Goal: Book appointment/travel/reservation

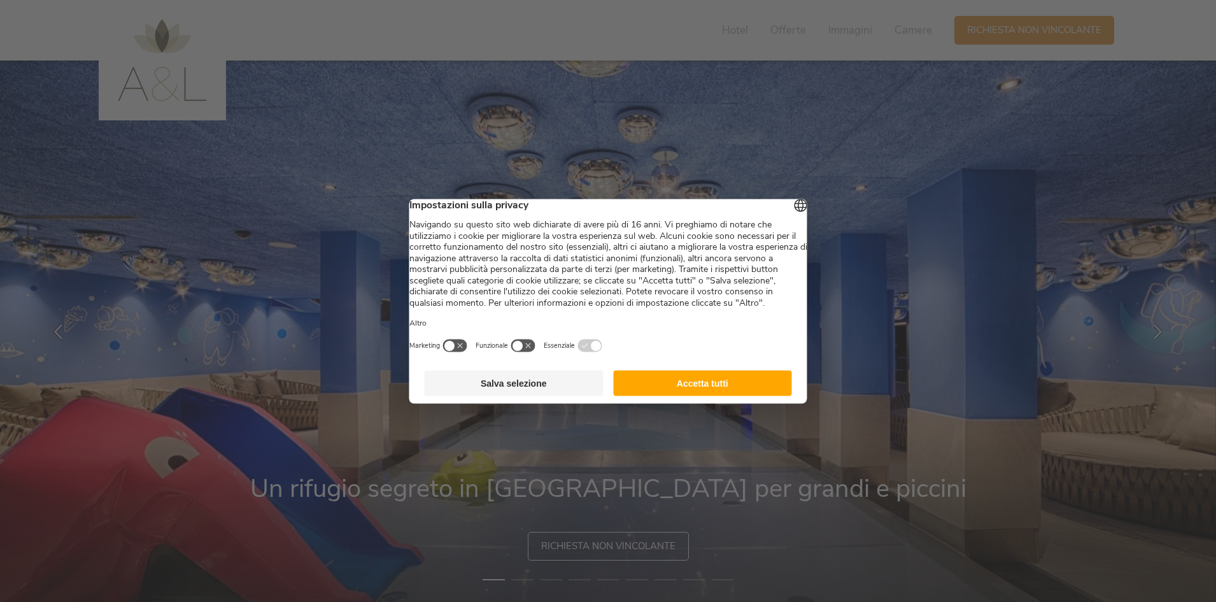
click at [715, 395] on button "Accetta tutti" at bounding box center [702, 382] width 179 height 25
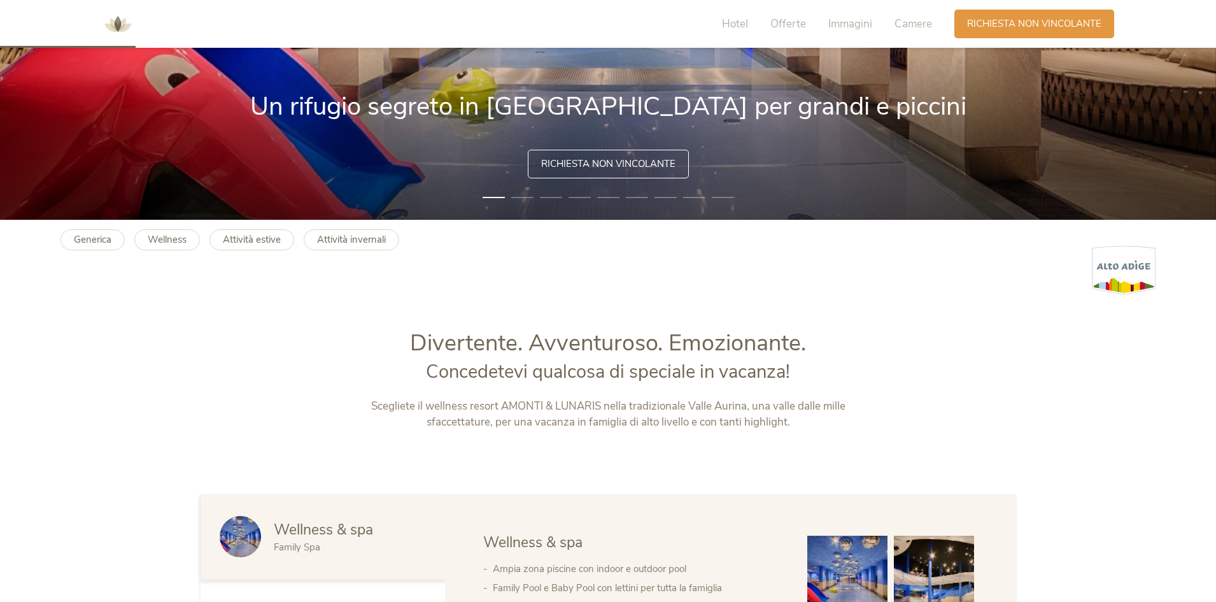
scroll to position [573, 0]
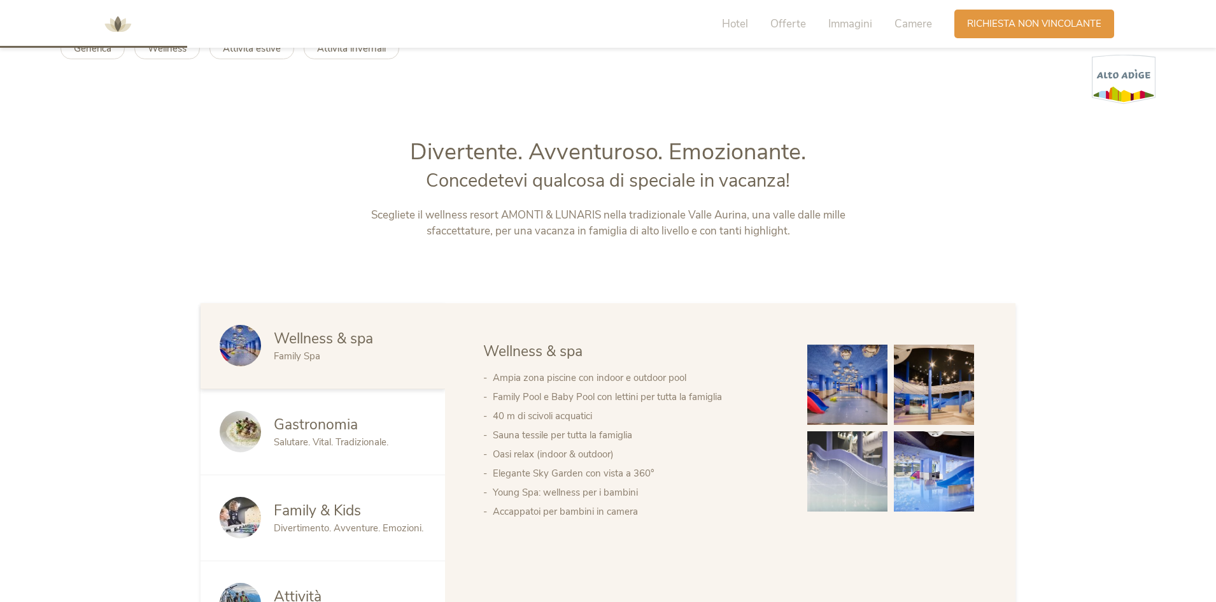
click at [840, 379] on img at bounding box center [847, 384] width 80 height 80
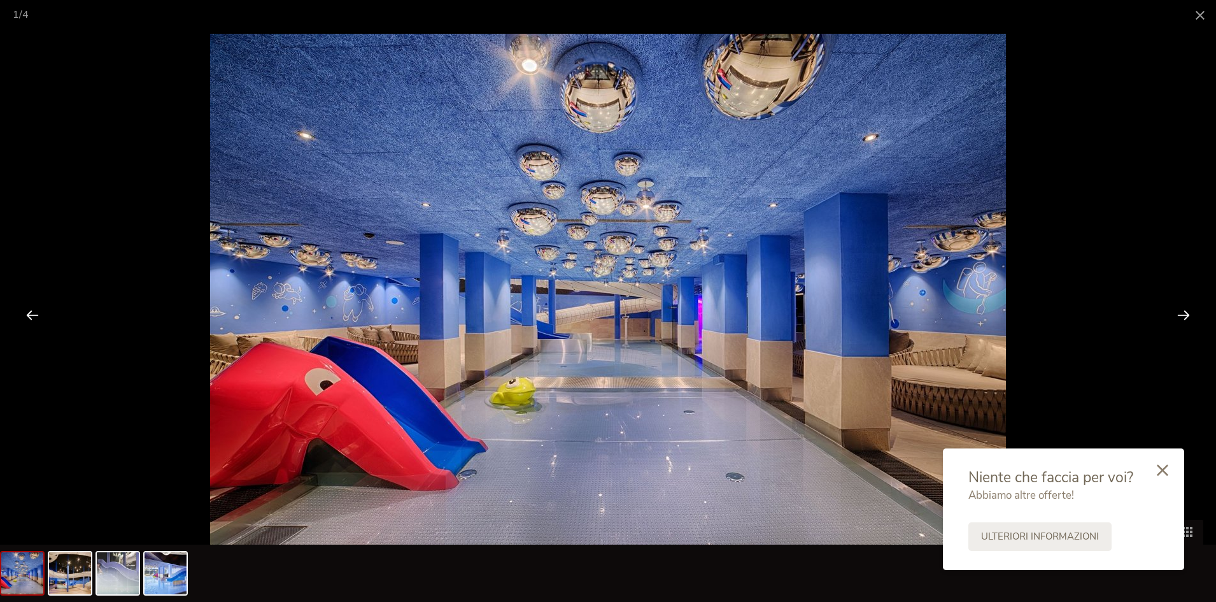
click at [1178, 315] on div at bounding box center [1183, 314] width 39 height 39
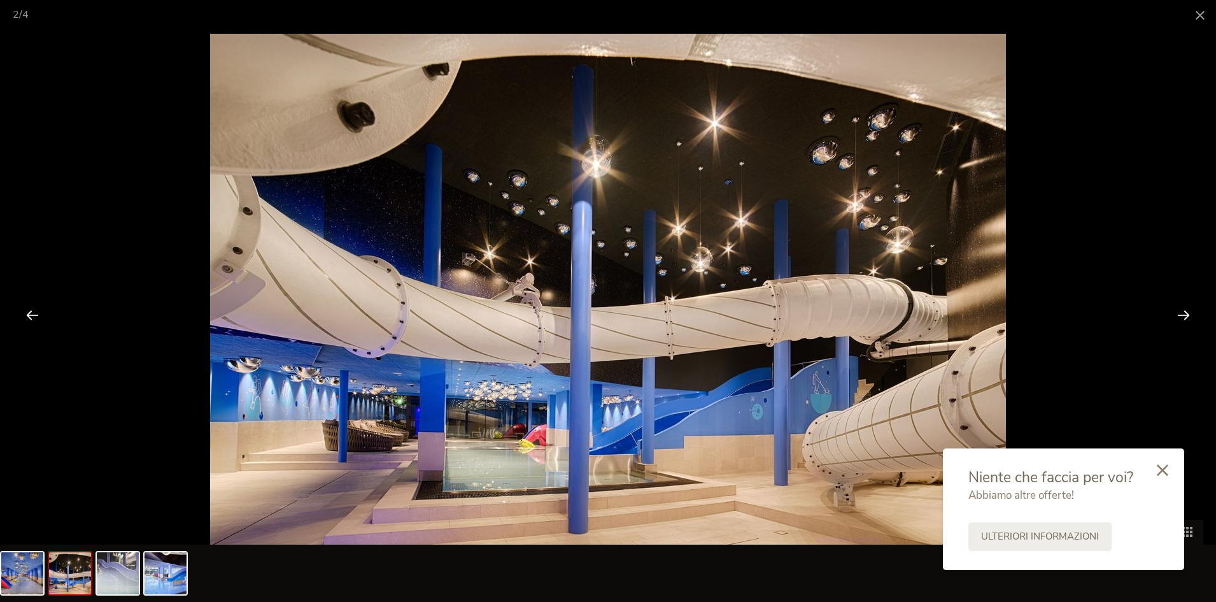
click at [1178, 315] on div at bounding box center [1183, 314] width 39 height 39
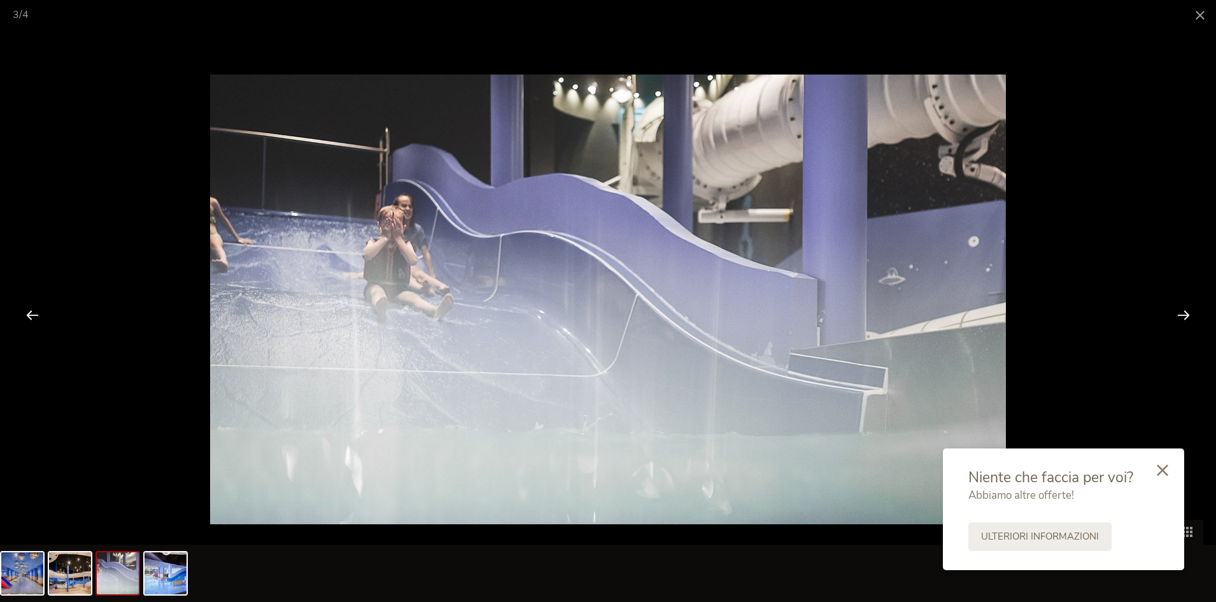
click at [1175, 315] on div at bounding box center [1183, 314] width 39 height 39
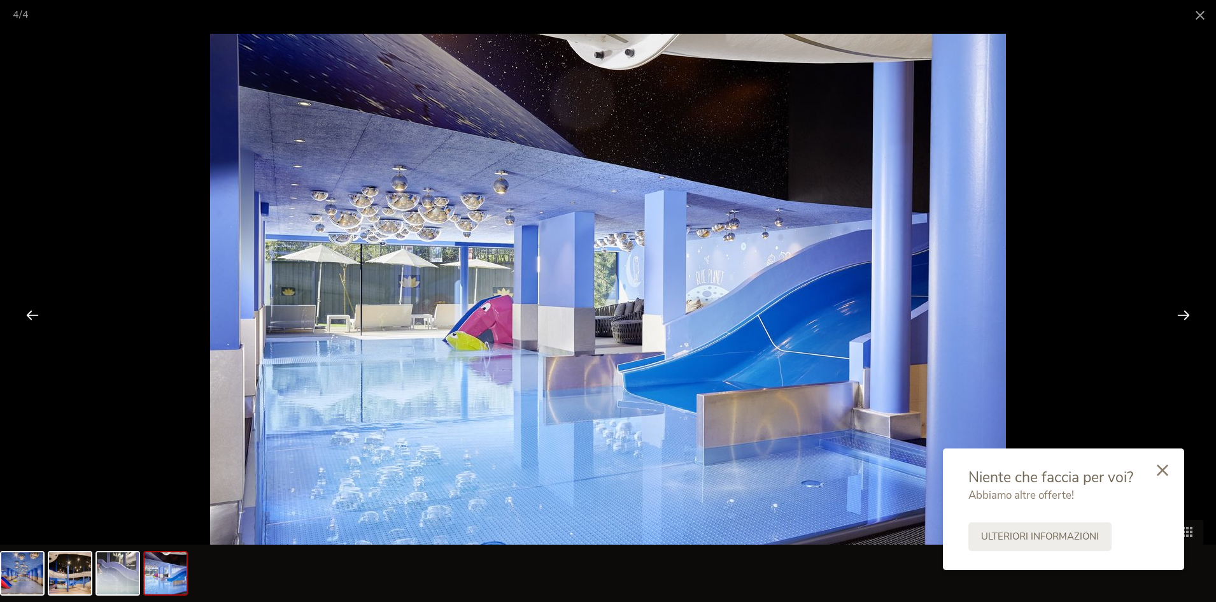
click at [1174, 315] on div at bounding box center [1183, 314] width 39 height 39
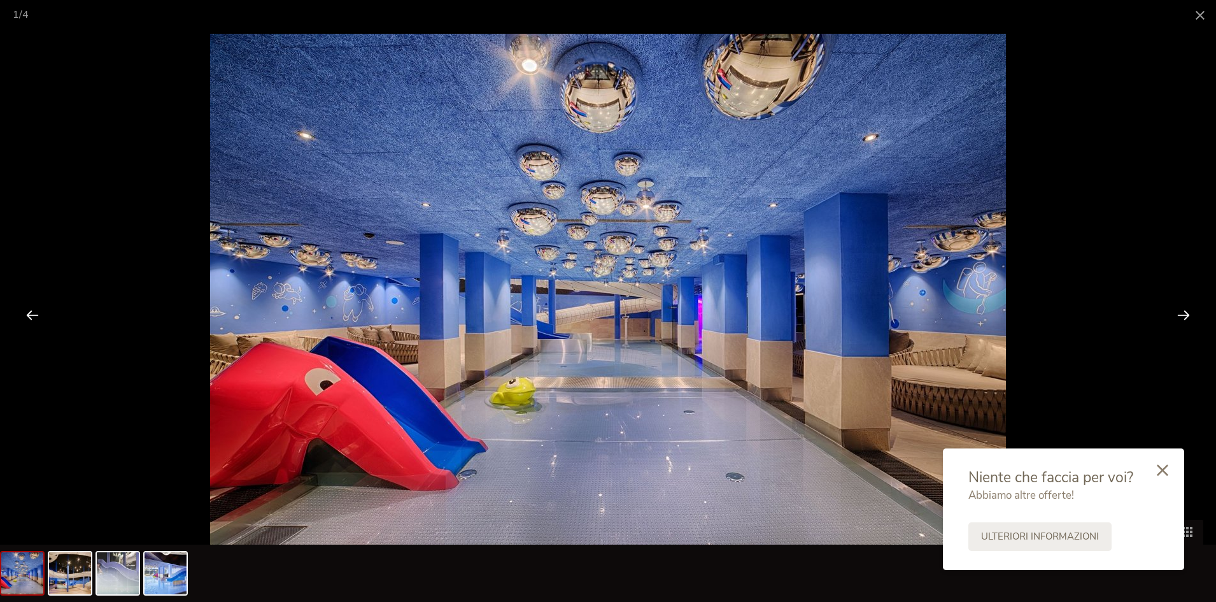
click at [1174, 315] on div at bounding box center [1183, 314] width 39 height 39
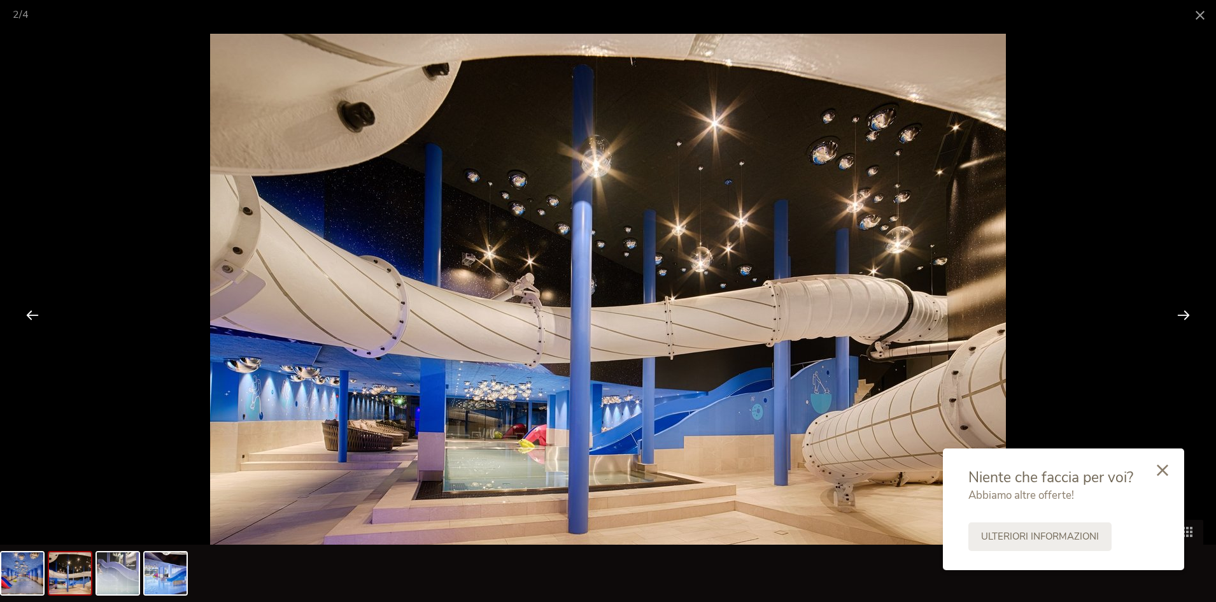
drag, startPoint x: 1173, startPoint y: 315, endPoint x: 1091, endPoint y: 211, distance: 132.4
click at [1166, 315] on div at bounding box center [1183, 314] width 39 height 39
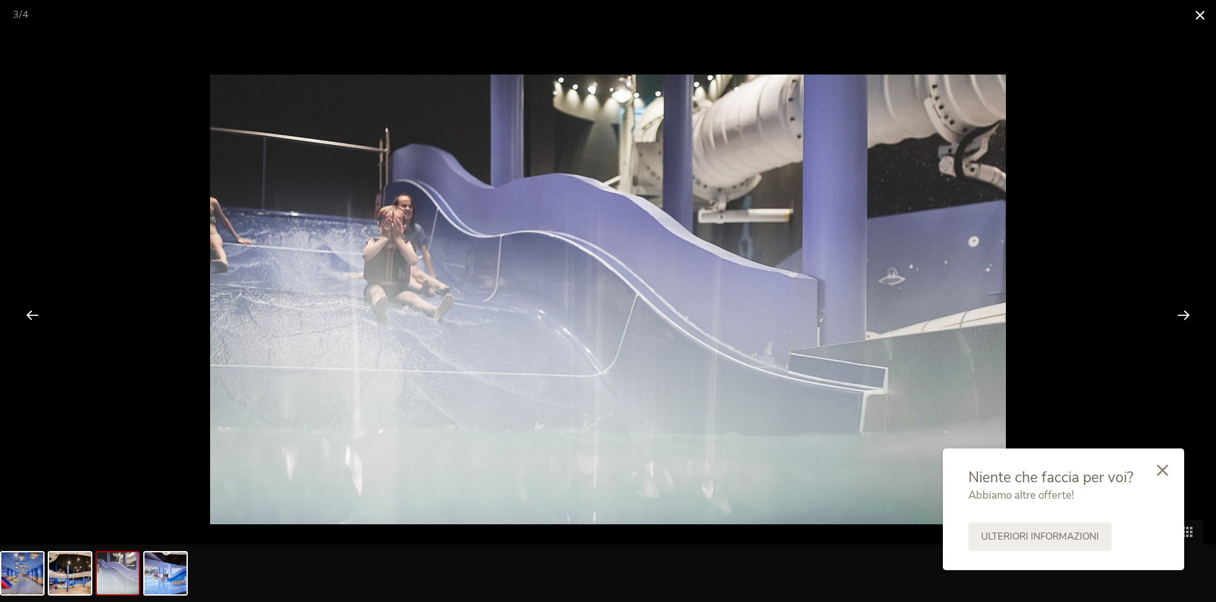
click at [1194, 18] on span at bounding box center [1200, 15] width 32 height 30
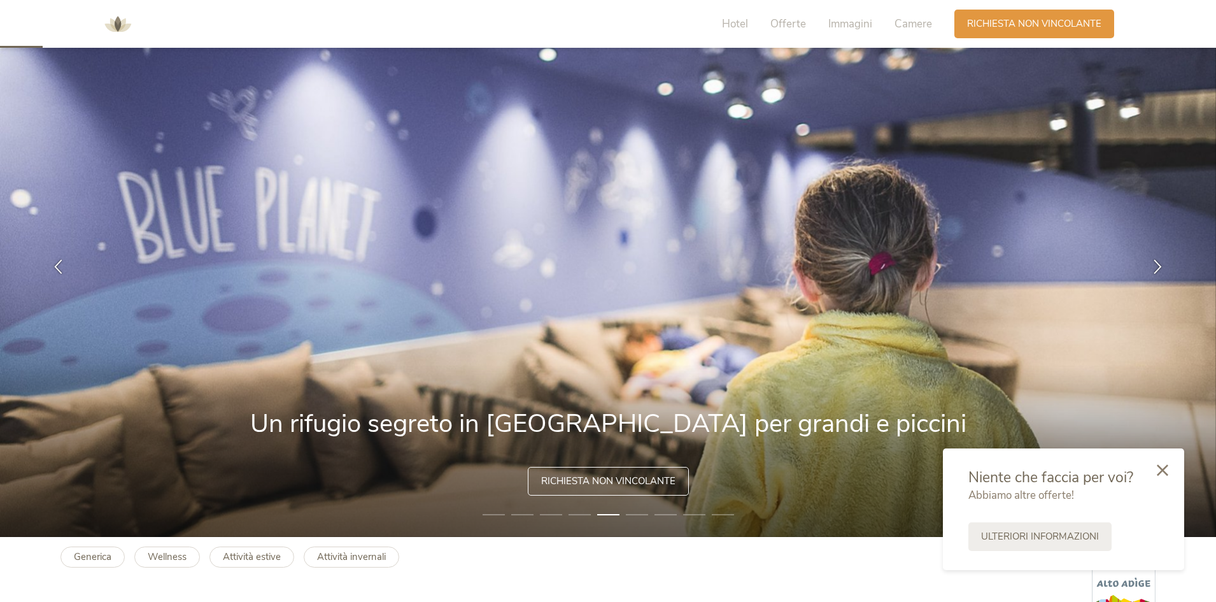
scroll to position [0, 0]
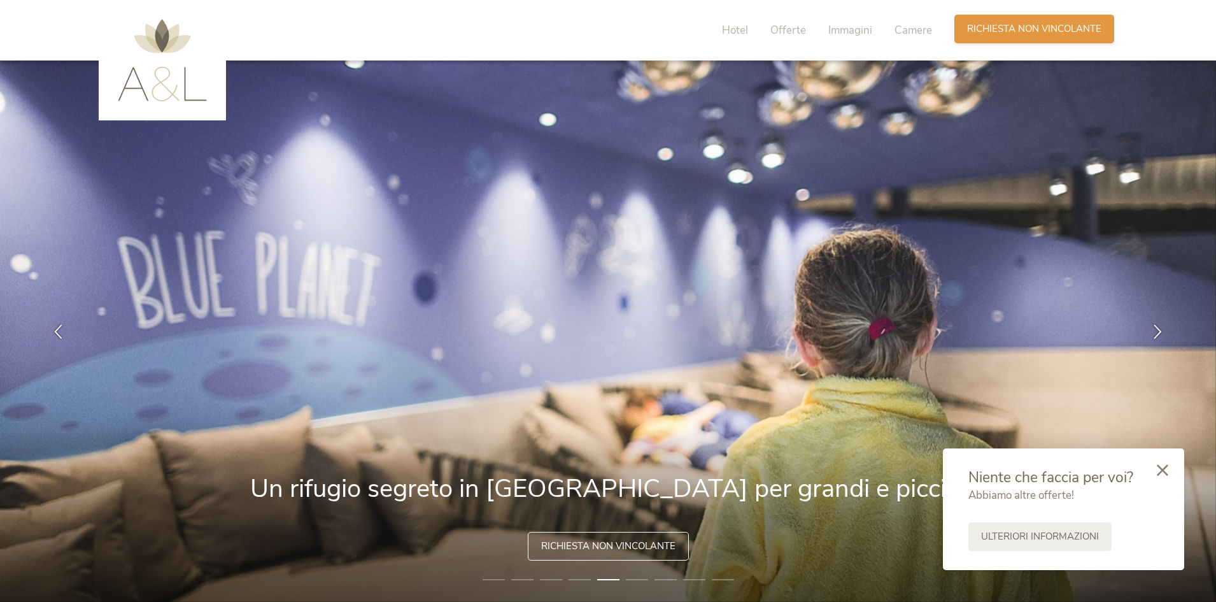
click at [1022, 21] on div "Richiesta Richiesta non vincolante" at bounding box center [1034, 29] width 160 height 29
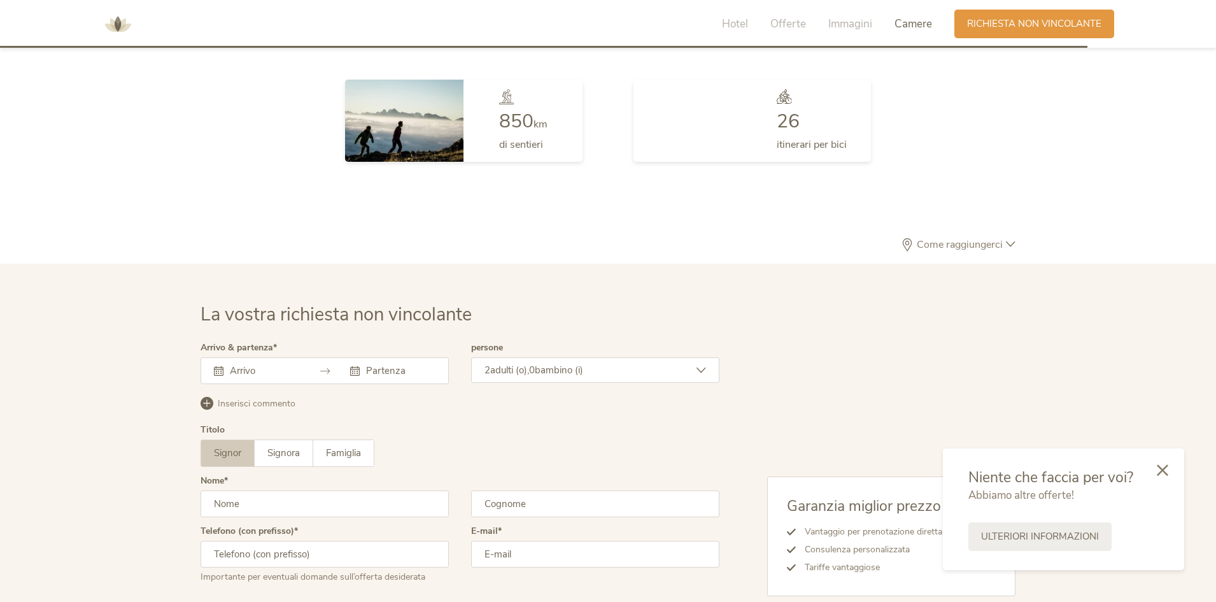
scroll to position [3728, 0]
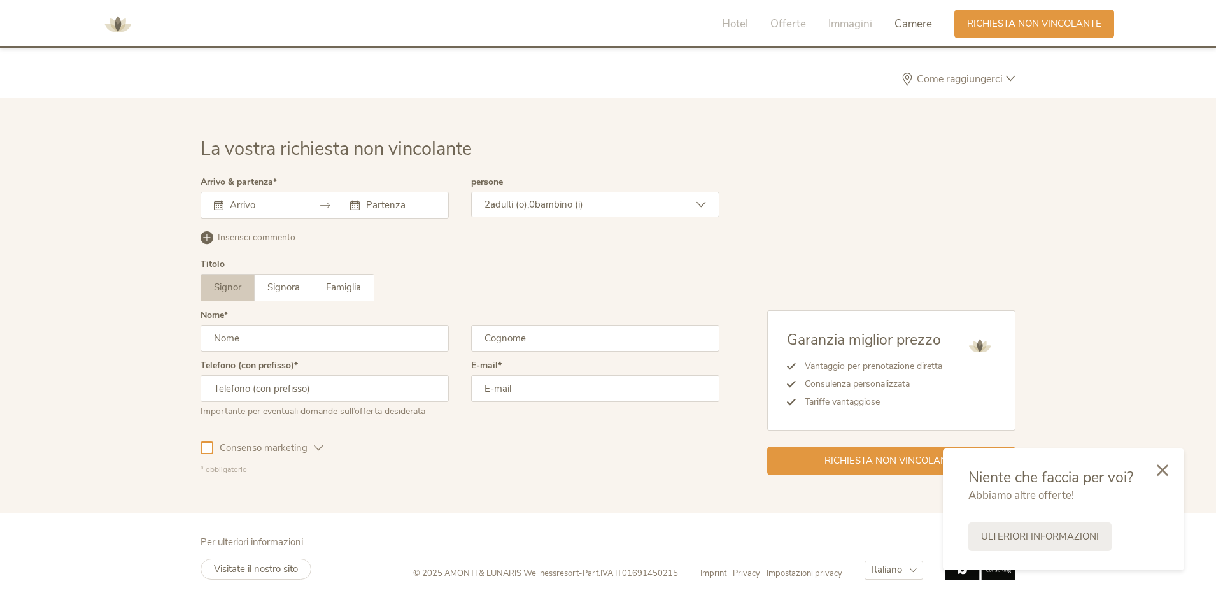
click at [251, 204] on input "text" at bounding box center [263, 205] width 73 height 13
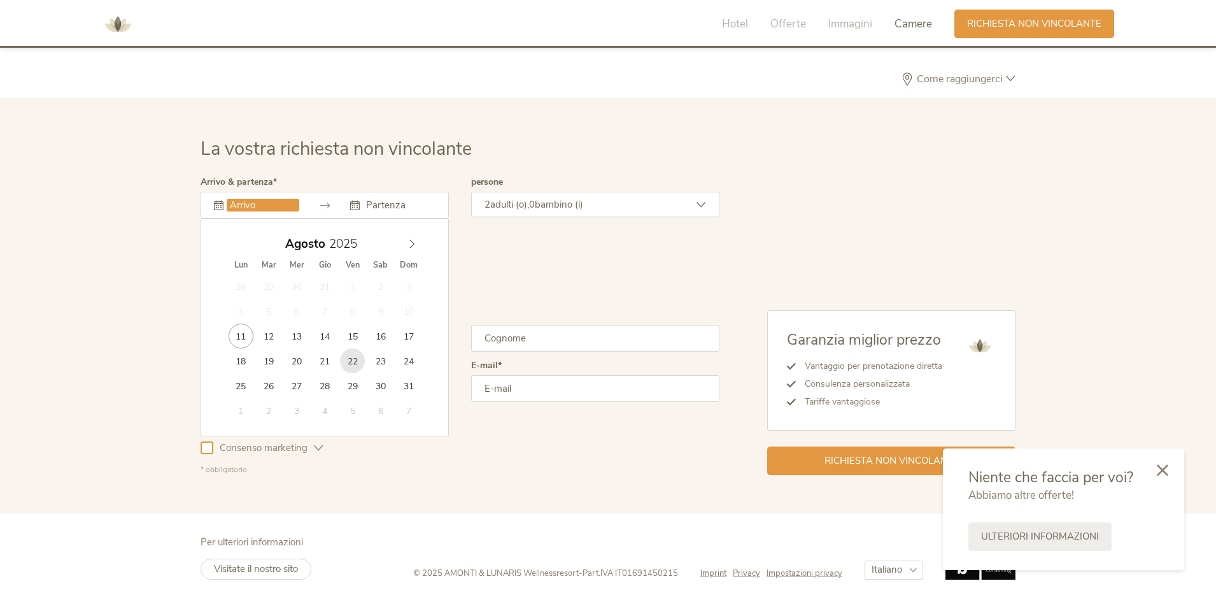
type input "22.08.2025"
type input "28.08.2025"
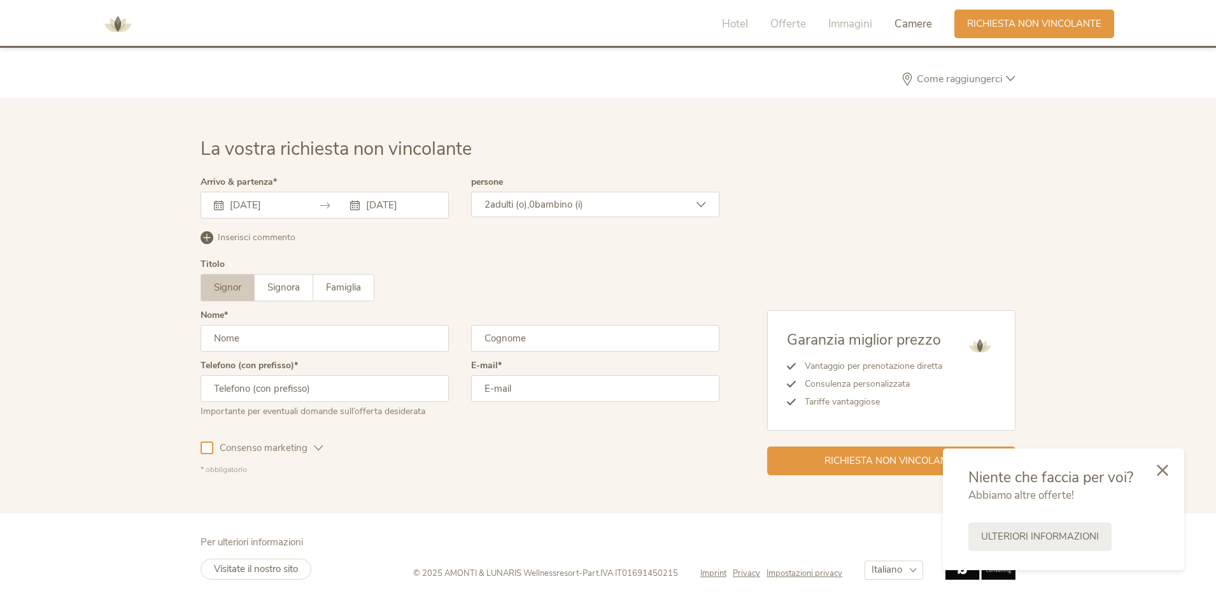
click at [523, 203] on span "adulti (o)," at bounding box center [509, 204] width 39 height 13
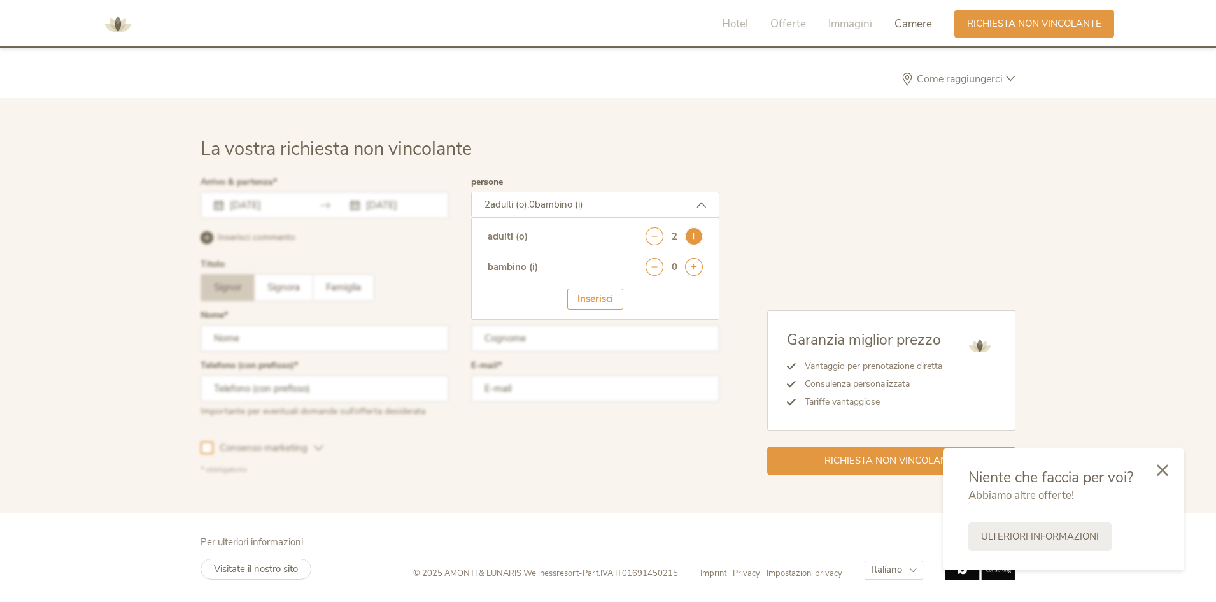
click at [694, 237] on icon at bounding box center [694, 236] width 18 height 18
click at [693, 237] on icon at bounding box center [694, 236] width 18 height 18
click at [689, 264] on icon at bounding box center [694, 267] width 18 height 18
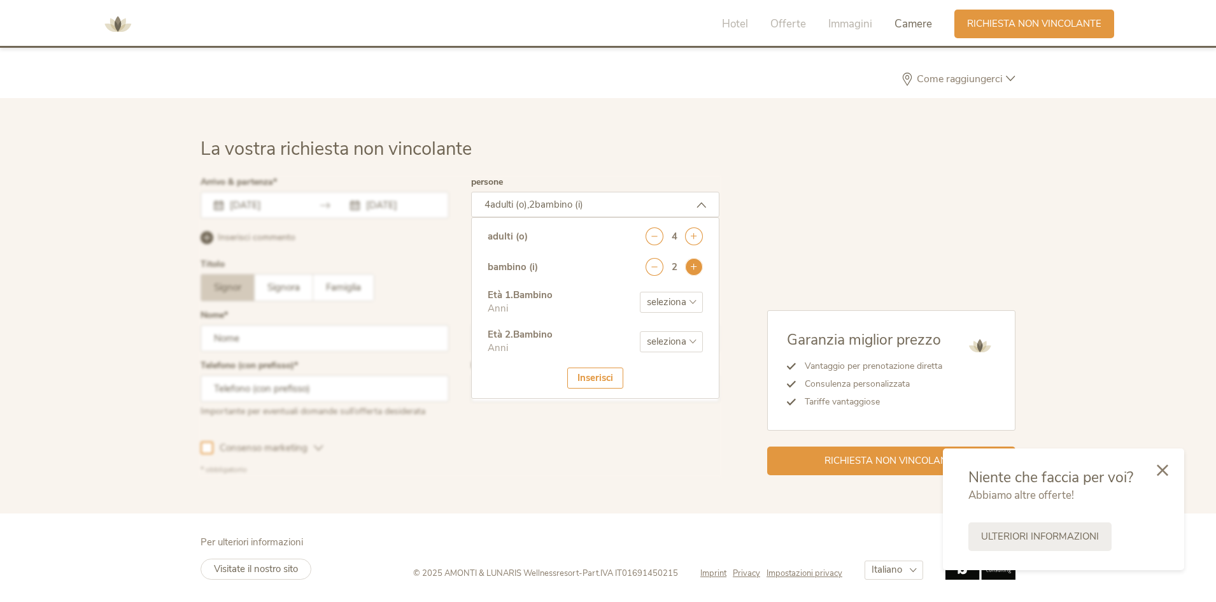
click at [689, 264] on icon at bounding box center [694, 267] width 18 height 18
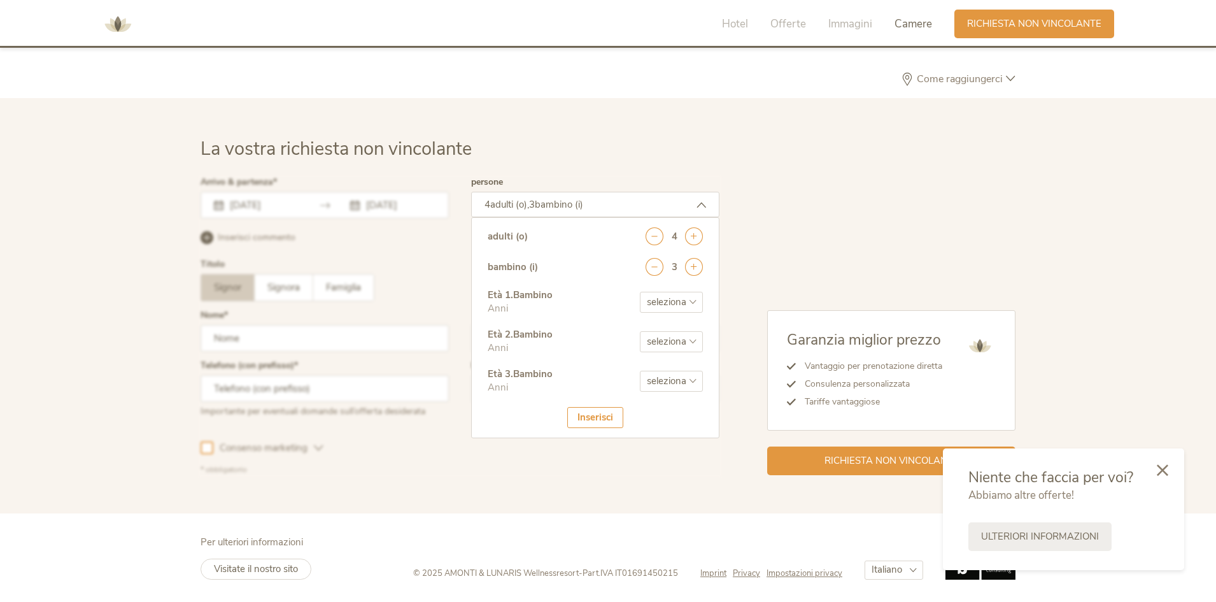
click at [662, 300] on select "seleziona 0 1 2 3 4 5 6 7 8 9 10 11 12 13 14 15 16 17" at bounding box center [671, 302] width 63 height 21
drag, startPoint x: 600, startPoint y: 261, endPoint x: 617, endPoint y: 260, distance: 17.9
click at [600, 260] on div "bambino (i) 3" at bounding box center [595, 273] width 215 height 31
click at [688, 264] on icon at bounding box center [694, 267] width 18 height 18
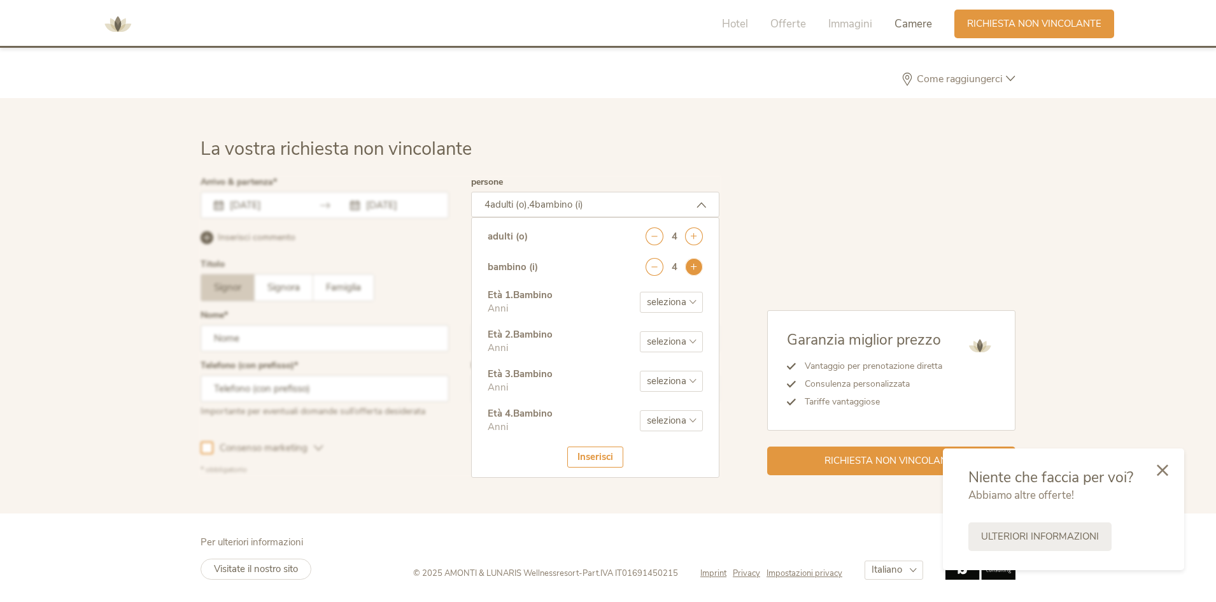
click at [687, 264] on icon at bounding box center [694, 267] width 18 height 18
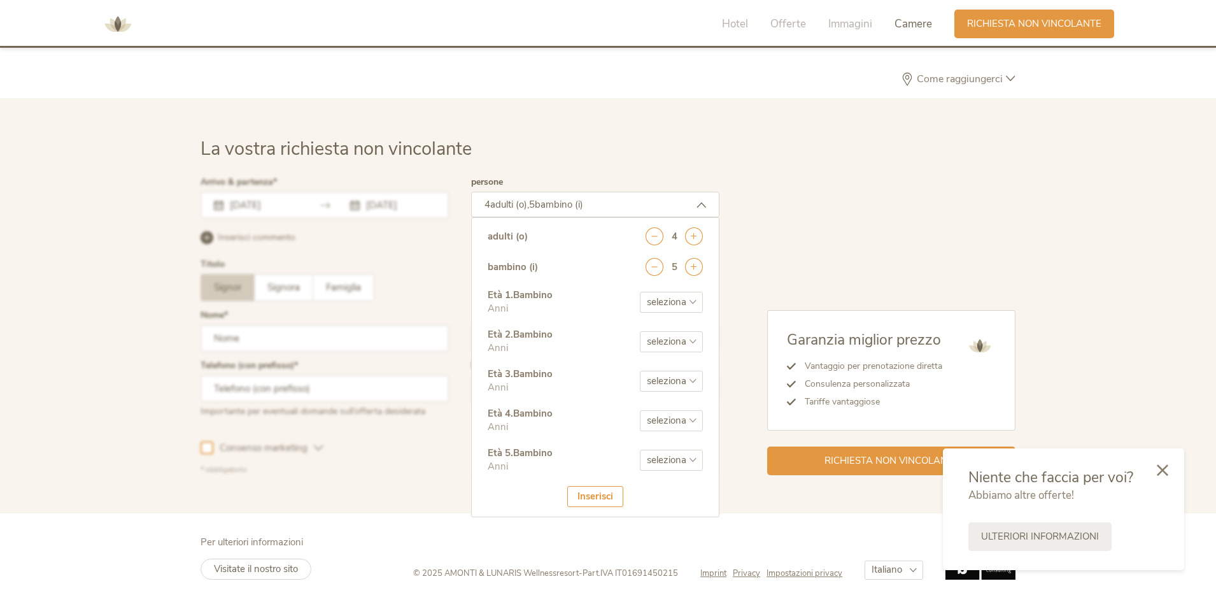
drag, startPoint x: 662, startPoint y: 302, endPoint x: 656, endPoint y: 299, distance: 7.4
click at [661, 302] on select "seleziona 0 1 2 3 4 5 6 7 8 9 10 11 12 13 14 15 16 17" at bounding box center [671, 302] width 63 height 21
select select "1"
click at [640, 292] on select "seleziona 0 1 2 3 4 5 6 7 8 9 10 11 12 13 14 15 16 17" at bounding box center [671, 302] width 63 height 21
click at [647, 341] on select "seleziona 0 1 2 3 4 5 6 7 8 9 10 11 12 13 14 15 16 17" at bounding box center [671, 341] width 63 height 21
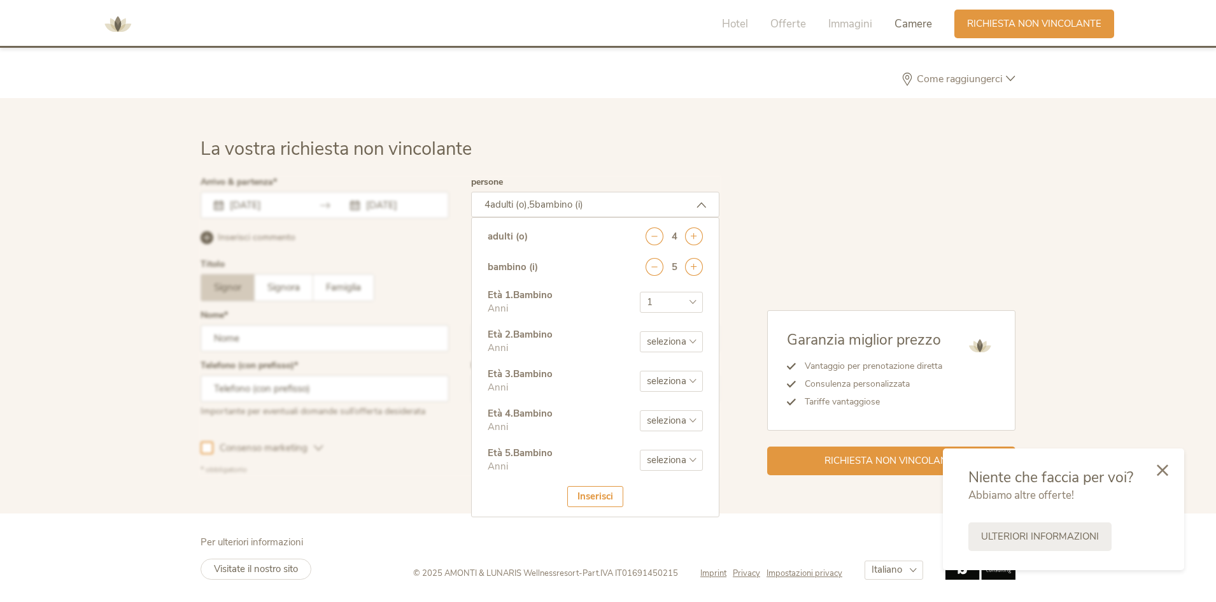
select select "3"
click at [640, 331] on select "seleziona 0 1 2 3 4 5 6 7 8 9 10 11 12 13 14 15 16 17" at bounding box center [671, 341] width 63 height 21
click at [668, 375] on select "seleziona 0 1 2 3 4 5 6 7 8 9 10 11 12 13 14 15 16 17" at bounding box center [671, 380] width 63 height 21
select select "8"
click at [640, 370] on select "seleziona 0 1 2 3 4 5 6 7 8 9 10 11 12 13 14 15 16 17" at bounding box center [671, 380] width 63 height 21
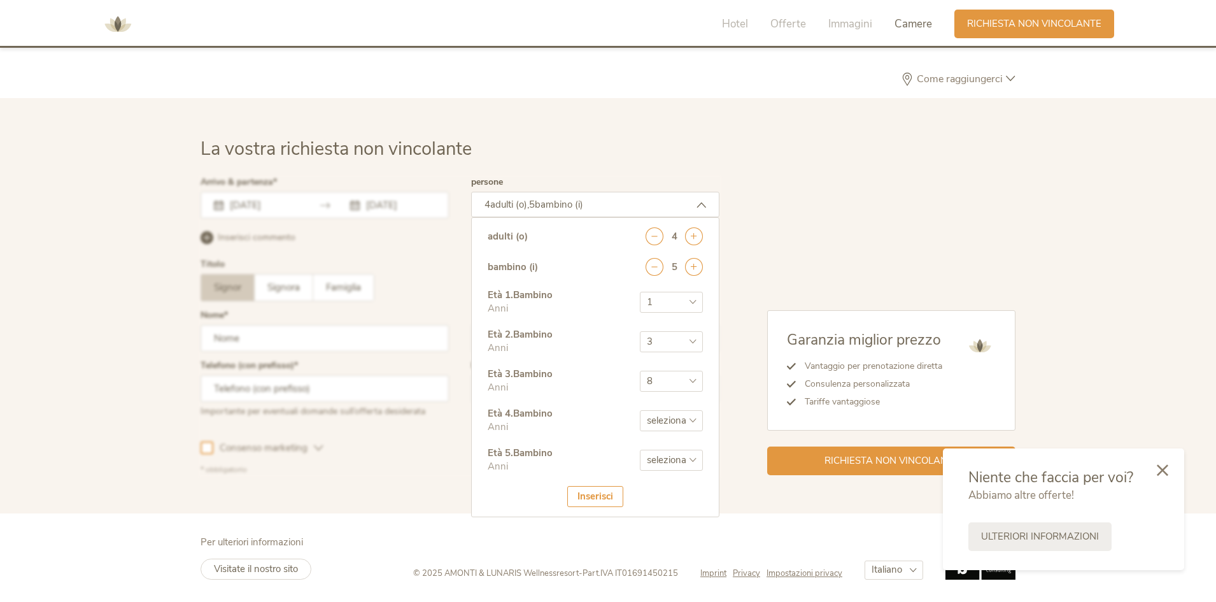
click at [671, 410] on select "seleziona 0 1 2 3 4 5 6 7 8 9 10 11 12 13 14 15 16 17" at bounding box center [671, 420] width 63 height 21
select select "14"
click at [640, 410] on select "seleziona 0 1 2 3 4 5 6 7 8 9 10 11 12 13 14 15 16 17" at bounding box center [671, 420] width 63 height 21
click at [667, 455] on select "seleziona 0 1 2 3 4 5 6 7 8 9 10 11 12 13 14 15 16 17" at bounding box center [671, 459] width 63 height 21
select select "17"
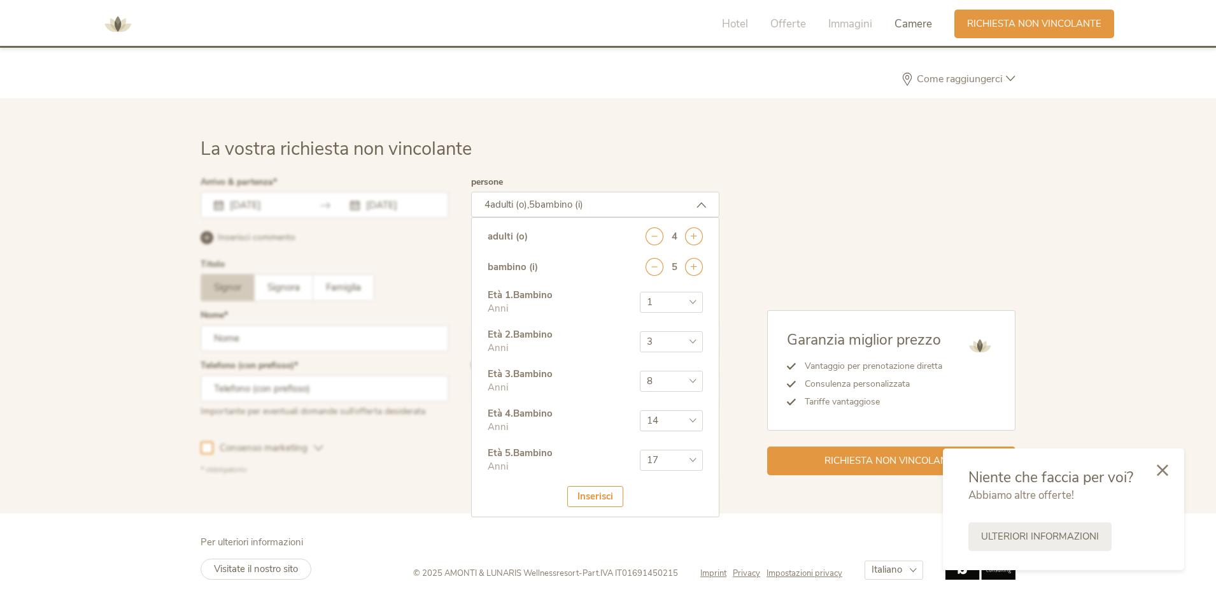
click at [640, 449] on select "seleziona 0 1 2 3 4 5 6 7 8 9 10 11 12 13 14 15 16 17" at bounding box center [671, 459] width 63 height 21
click at [593, 494] on div "Inserisci" at bounding box center [595, 496] width 56 height 21
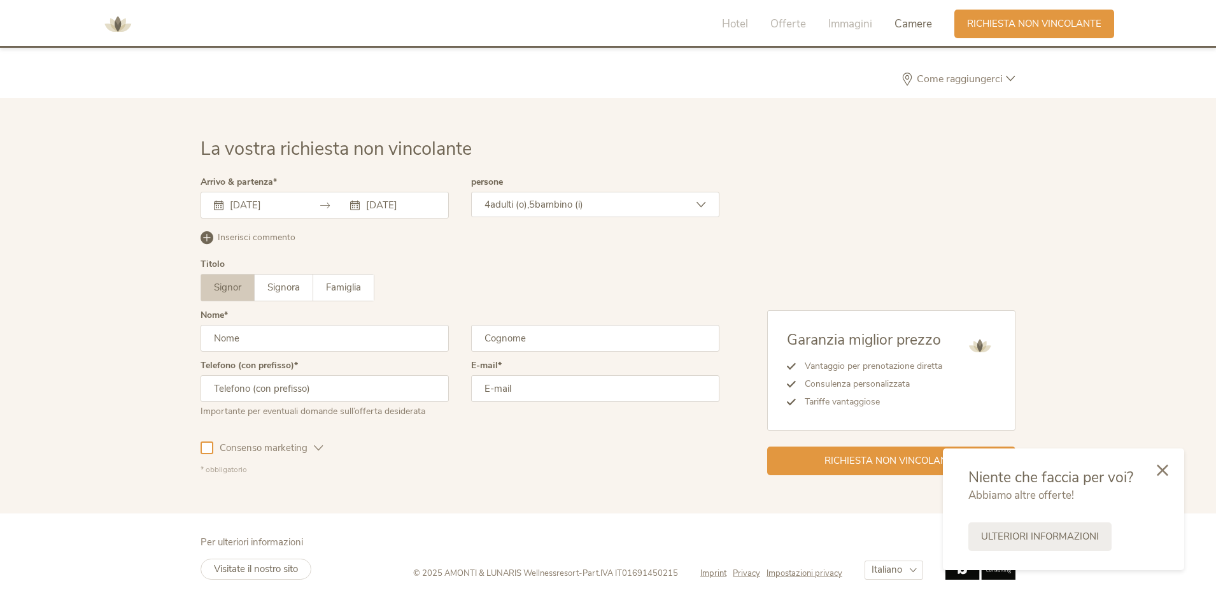
click at [297, 334] on input "text" at bounding box center [325, 338] width 248 height 27
type input "dari"
type input "o"
type input "di matteo"
type input "3887695061"
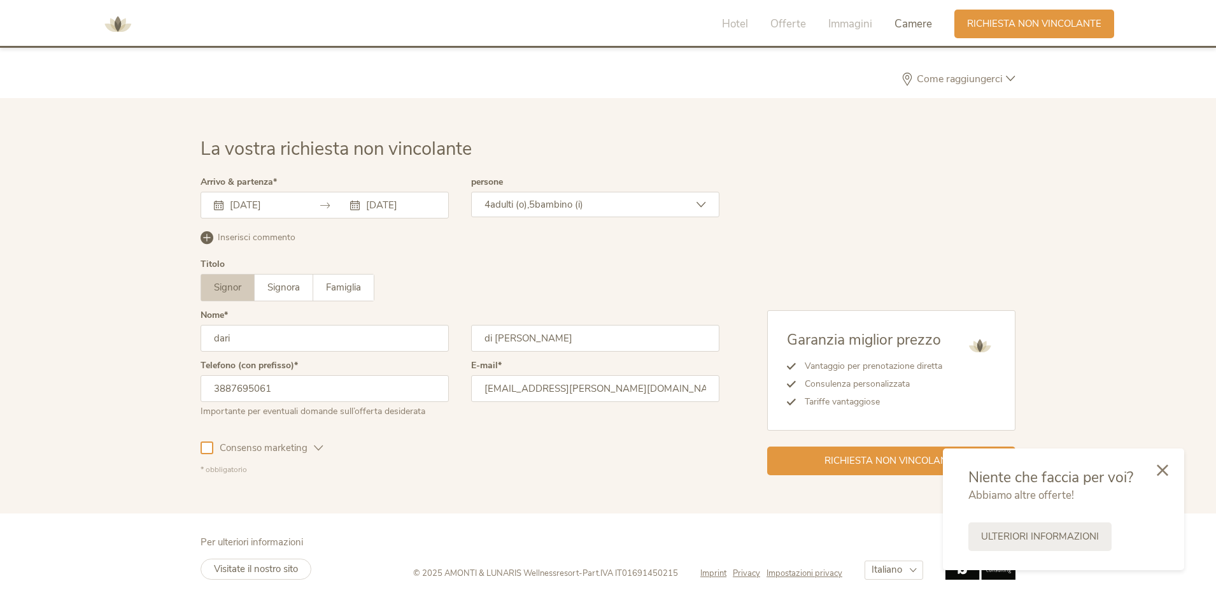
type input "d.m.dario.ddm@gmail.com"
click at [276, 446] on span "Consenso marketing" at bounding box center [263, 447] width 101 height 13
click at [835, 453] on span "Richiesta non vincolante" at bounding box center [891, 459] width 134 height 13
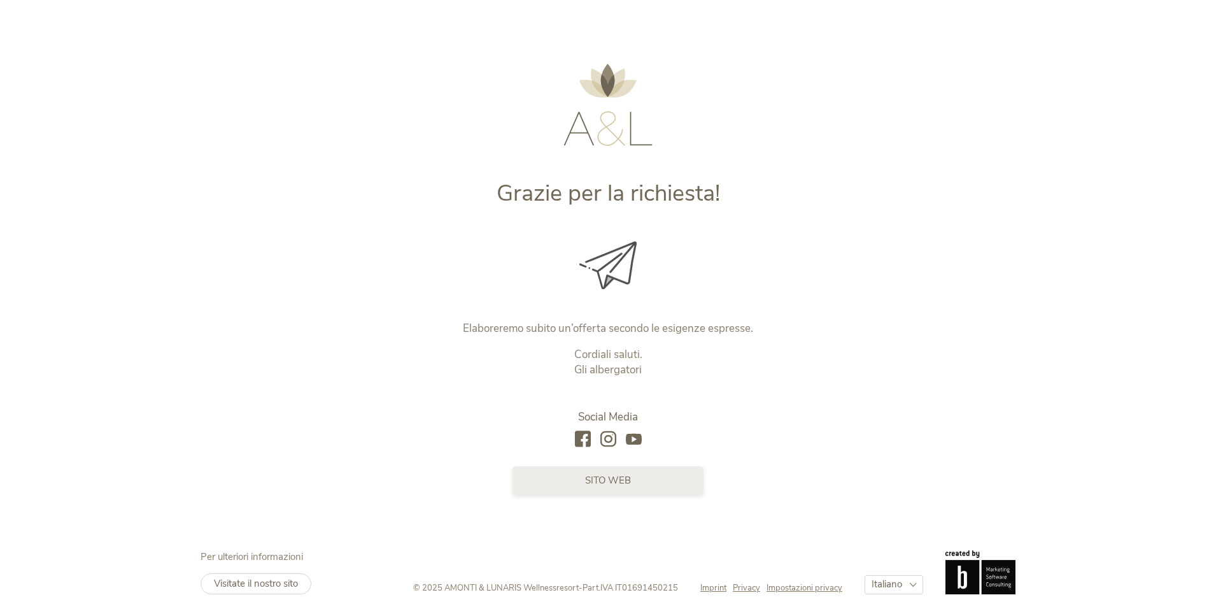
click at [621, 472] on link "sito web" at bounding box center [607, 480] width 191 height 29
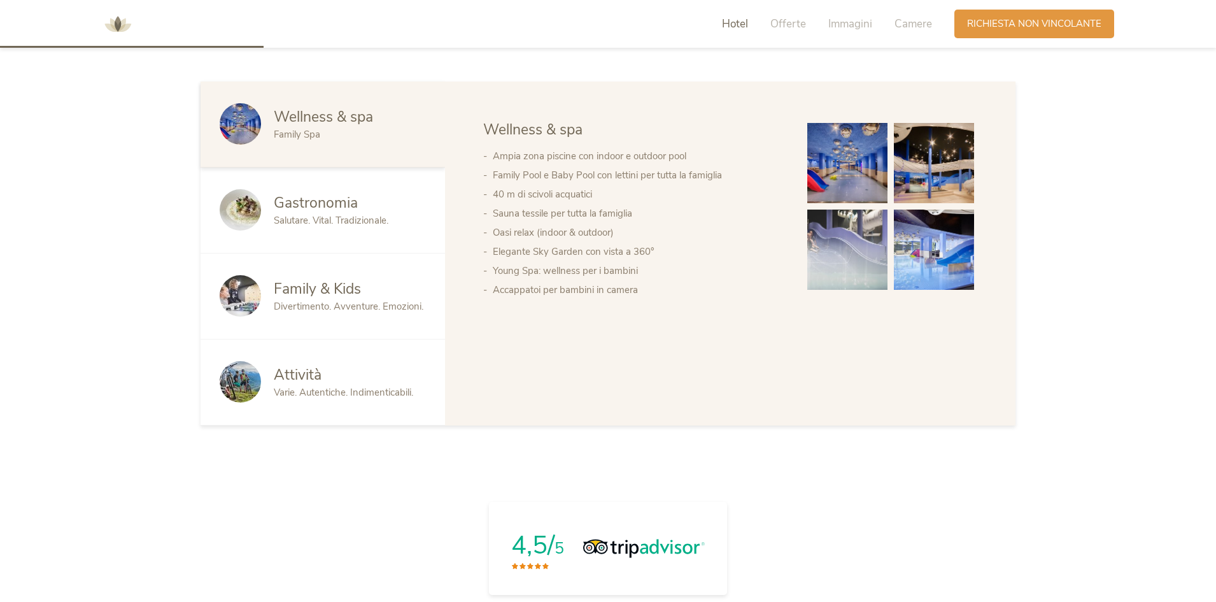
scroll to position [828, 0]
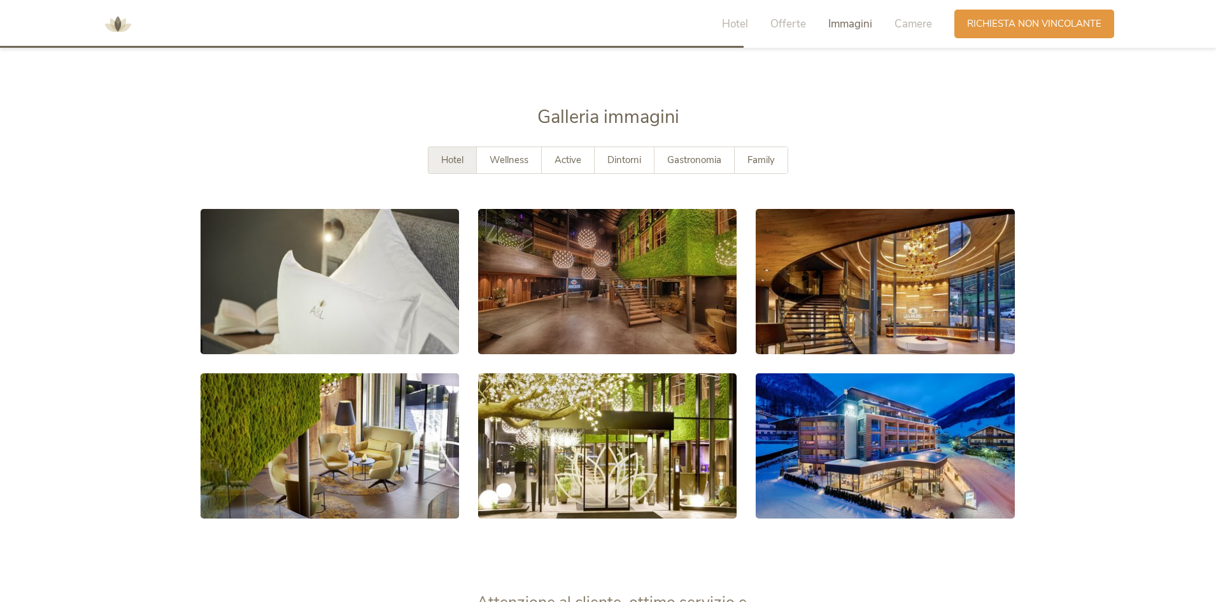
scroll to position [2355, 0]
